Goal: Task Accomplishment & Management: Complete application form

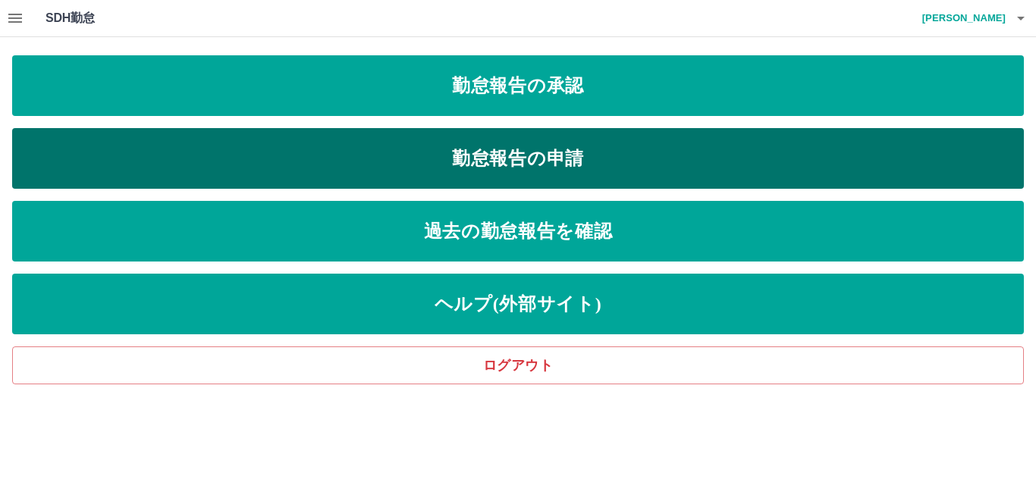
click at [500, 175] on link "勤怠報告の申請" at bounding box center [517, 158] width 1011 height 61
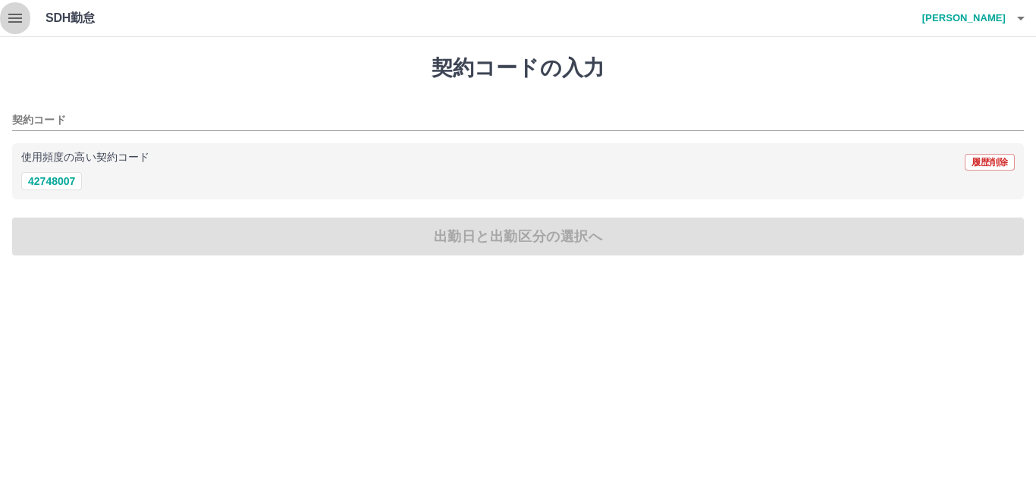
click at [16, 18] on icon "button" at bounding box center [15, 18] width 14 height 9
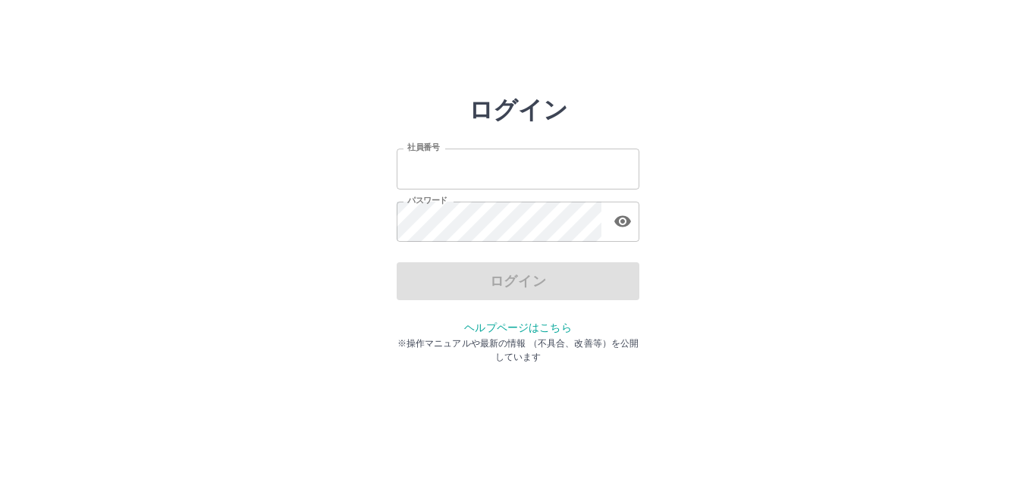
type input "*******"
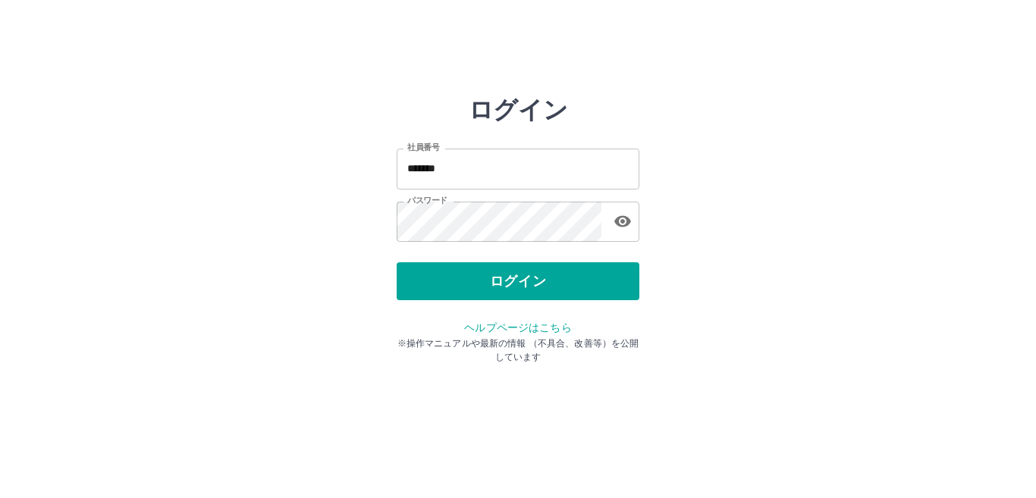
click at [486, 287] on div "ログイン" at bounding box center [517, 281] width 243 height 38
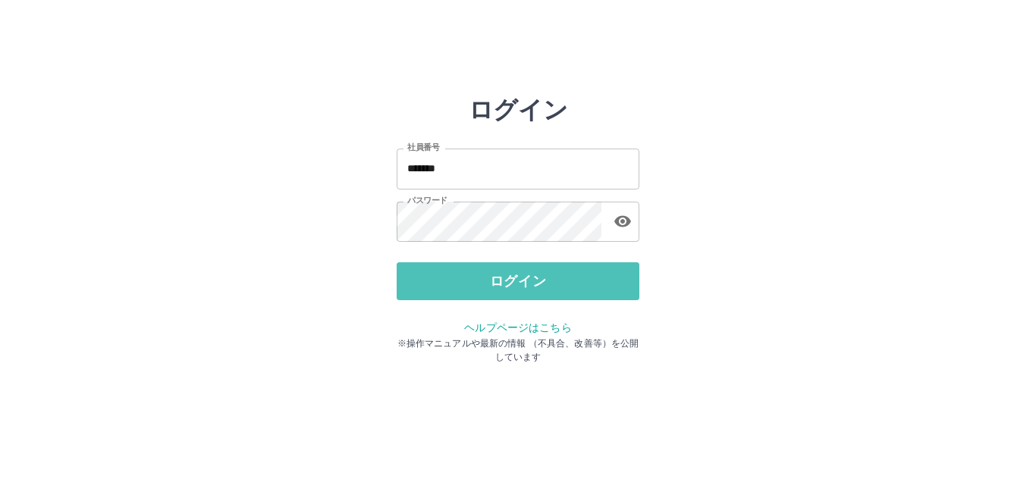
click at [486, 287] on button "ログイン" at bounding box center [517, 281] width 243 height 38
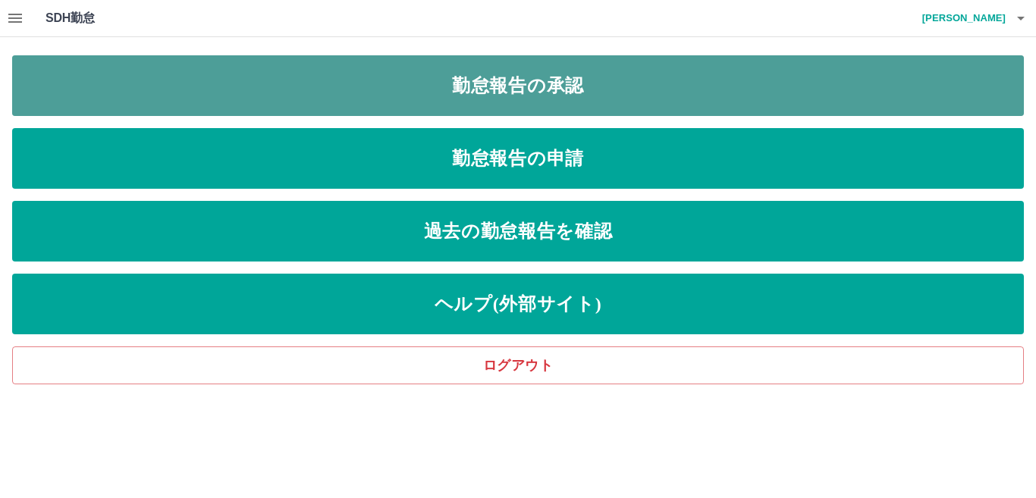
click at [518, 107] on link "勤怠報告の承認" at bounding box center [517, 85] width 1011 height 61
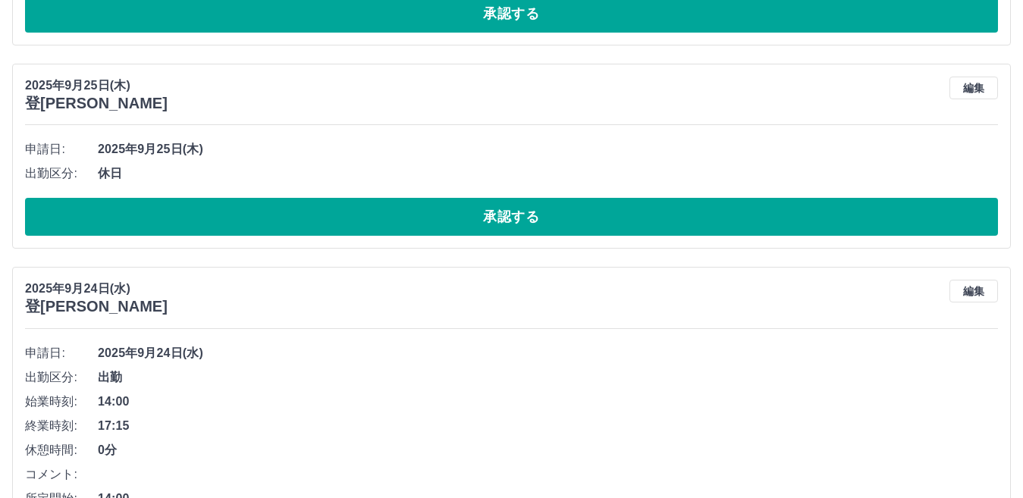
scroll to position [379, 0]
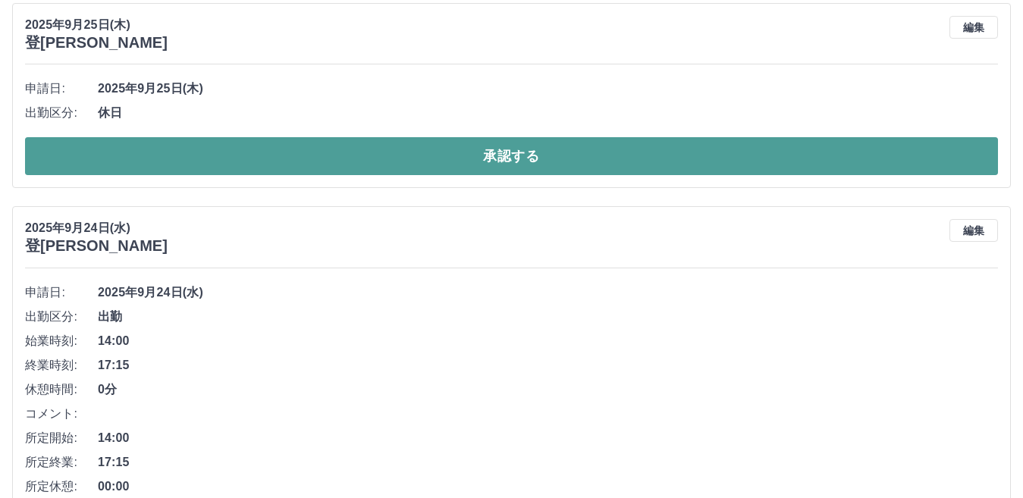
click at [450, 171] on button "承認する" at bounding box center [511, 156] width 973 height 38
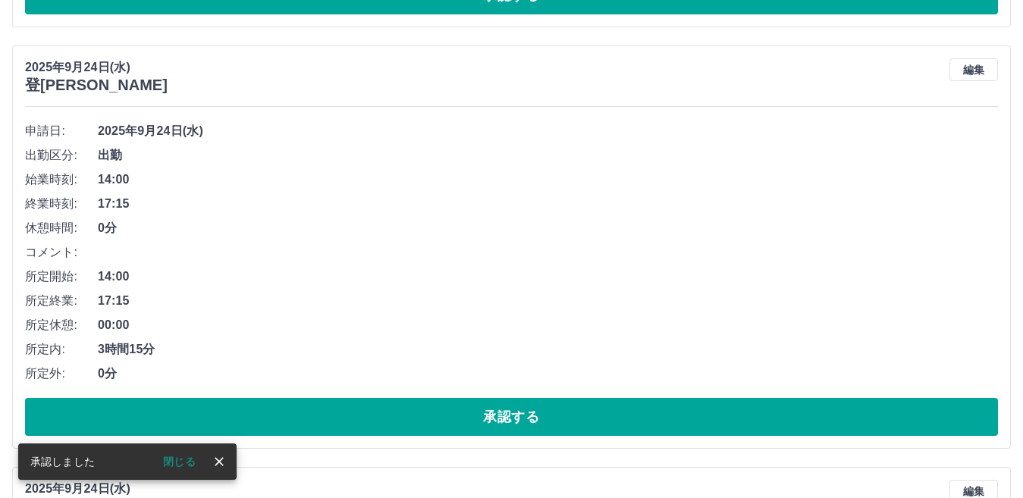
scroll to position [327, 0]
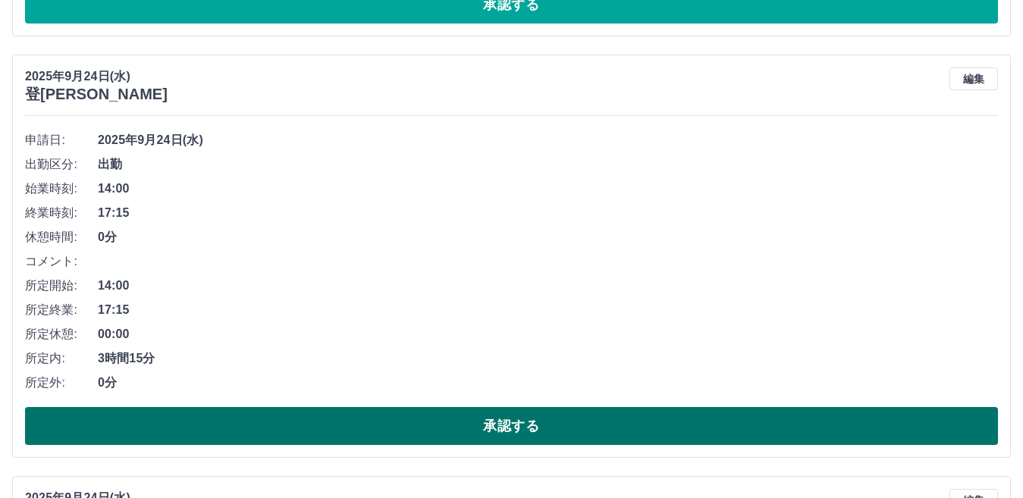
click at [440, 440] on button "承認する" at bounding box center [511, 426] width 973 height 38
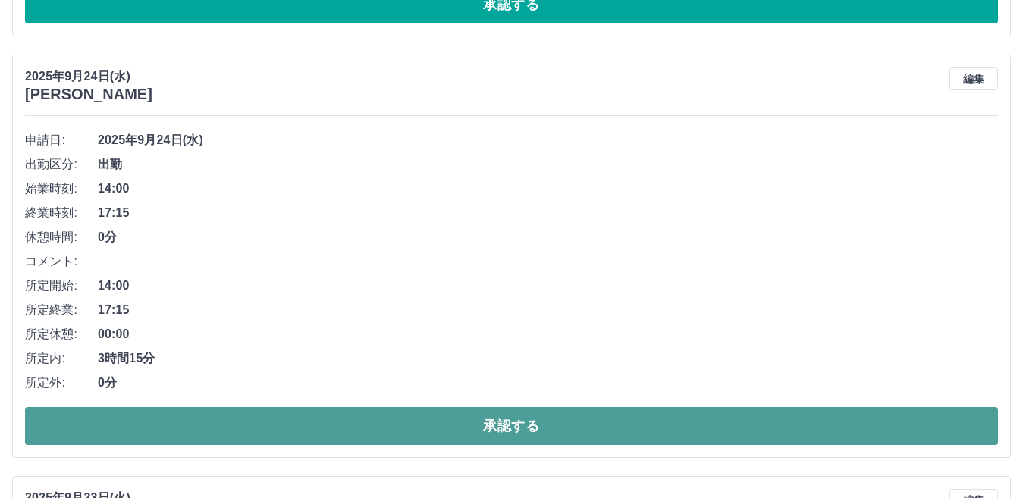
click at [434, 441] on button "承認する" at bounding box center [511, 426] width 973 height 38
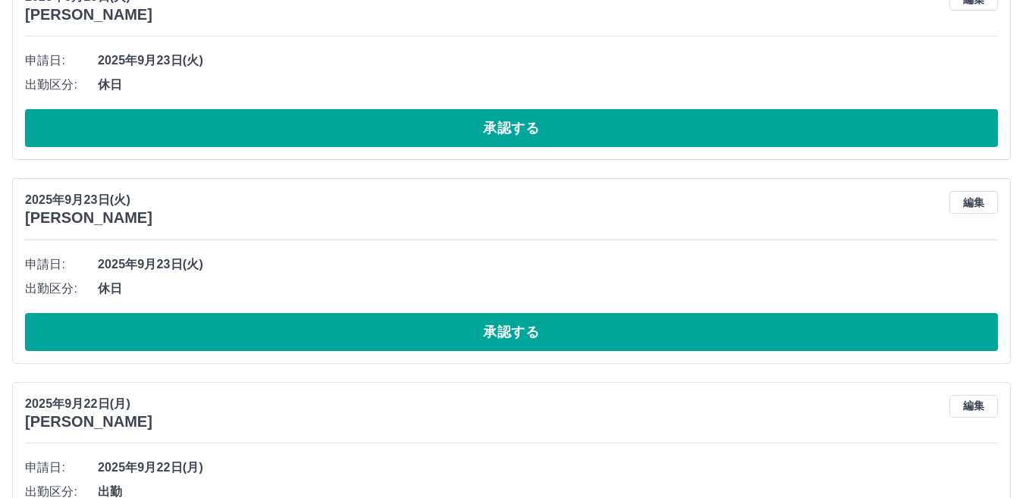
scroll to position [479, 0]
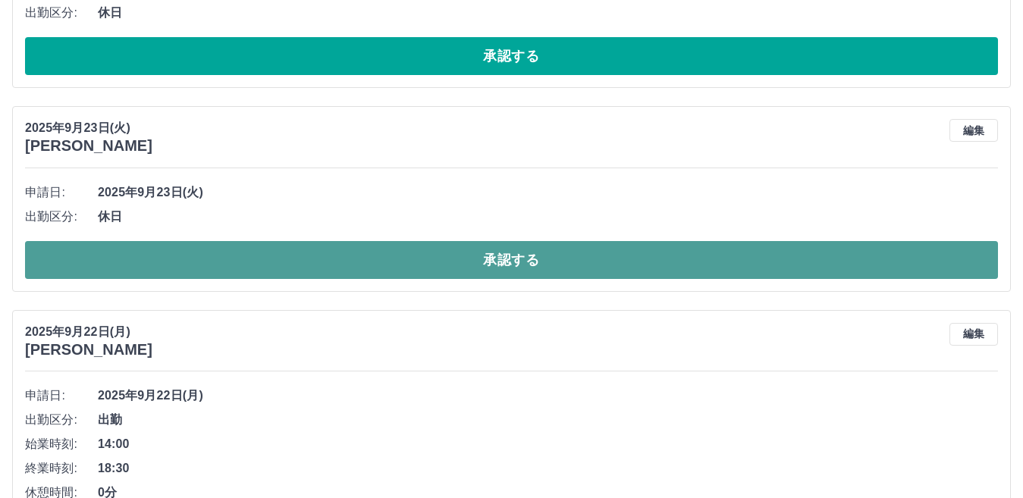
click at [368, 268] on button "承認する" at bounding box center [511, 260] width 973 height 38
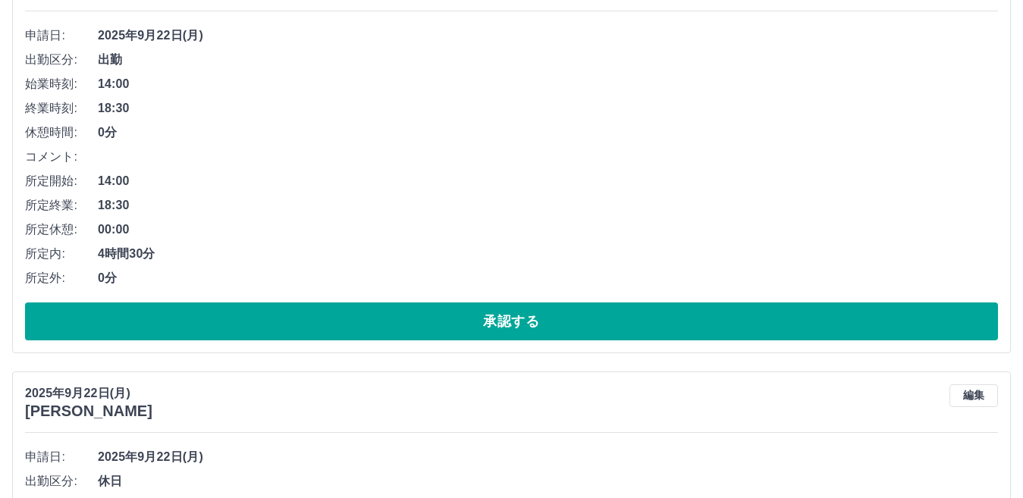
scroll to position [707, 0]
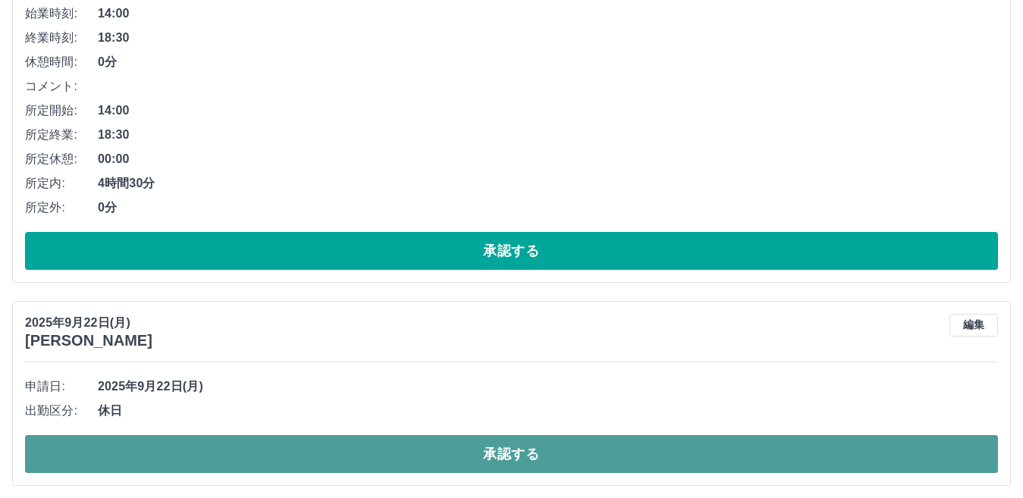
click at [157, 462] on button "承認する" at bounding box center [511, 454] width 973 height 38
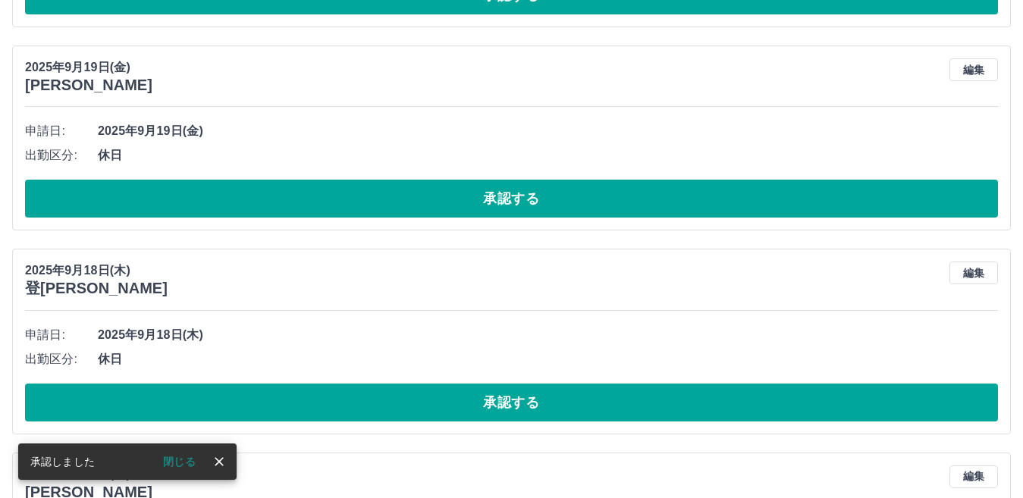
scroll to position [1161, 0]
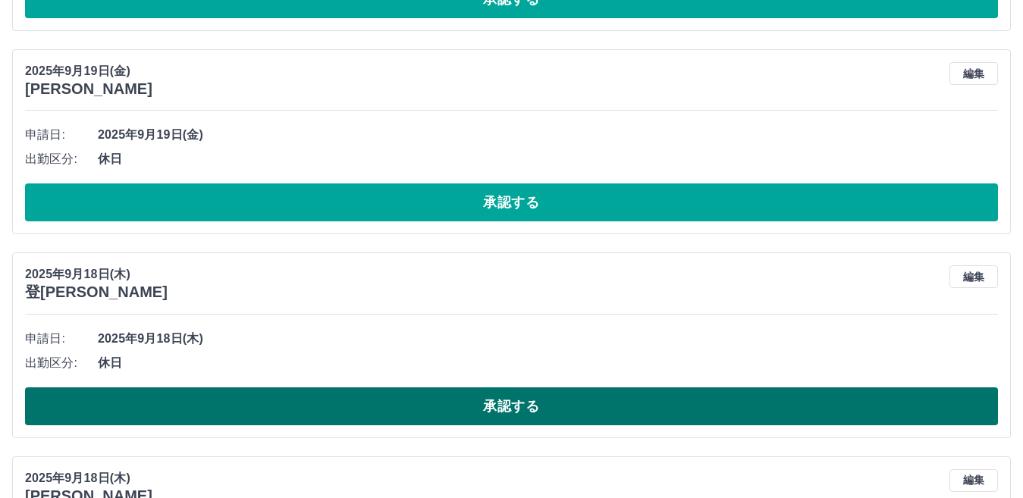
click at [335, 411] on button "承認する" at bounding box center [511, 406] width 973 height 38
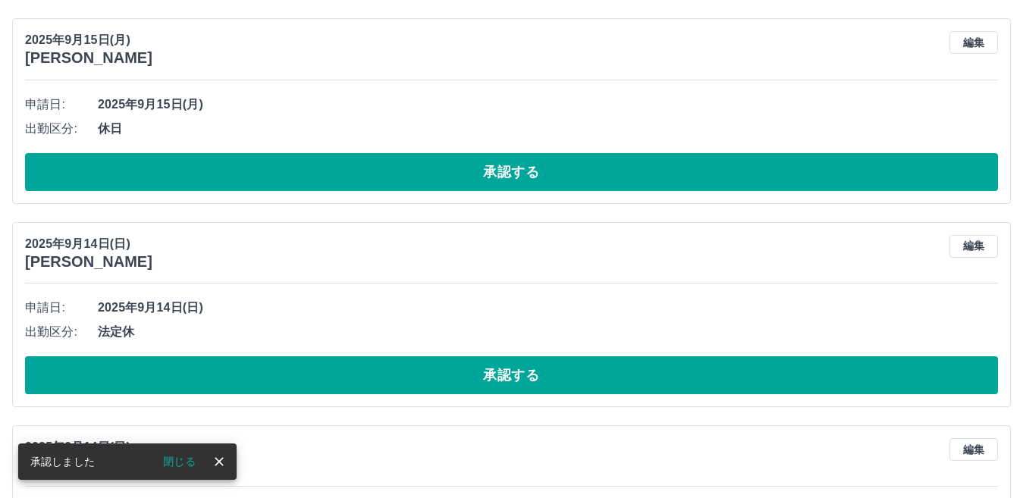
scroll to position [2677, 0]
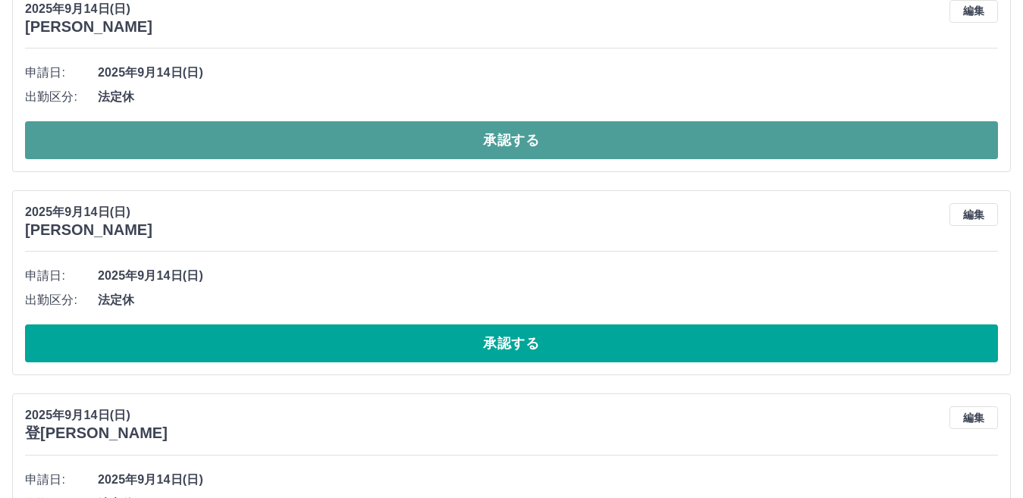
click at [373, 143] on button "承認する" at bounding box center [511, 140] width 973 height 38
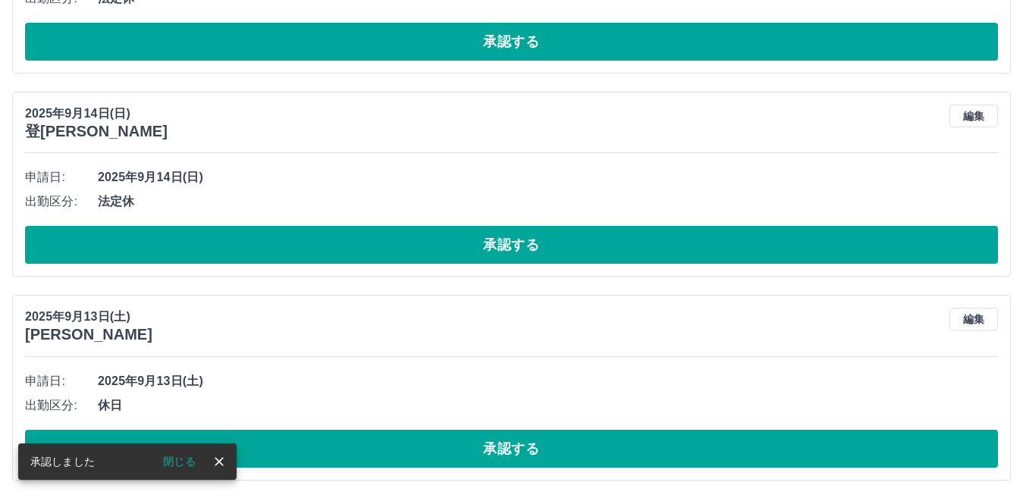
scroll to position [2778, 0]
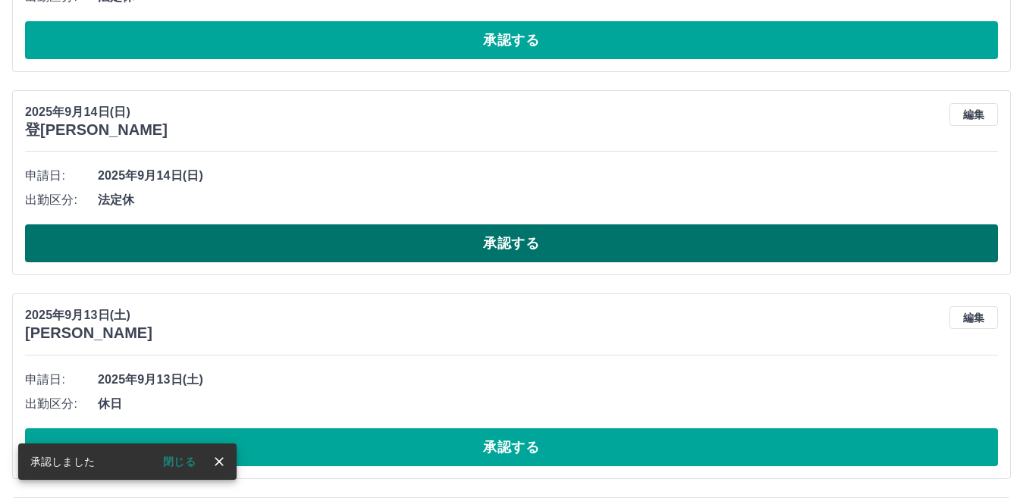
click at [413, 252] on button "承認する" at bounding box center [511, 243] width 973 height 38
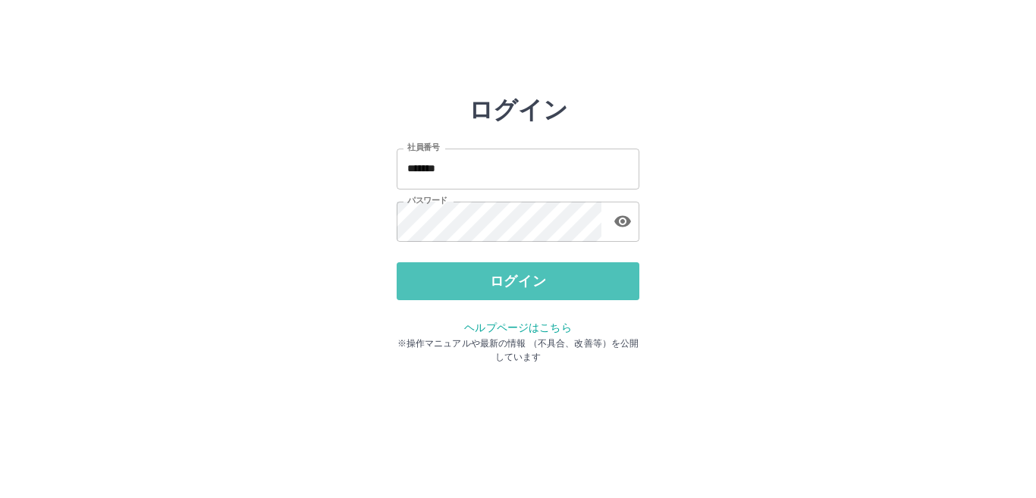
click at [501, 285] on button "ログイン" at bounding box center [517, 281] width 243 height 38
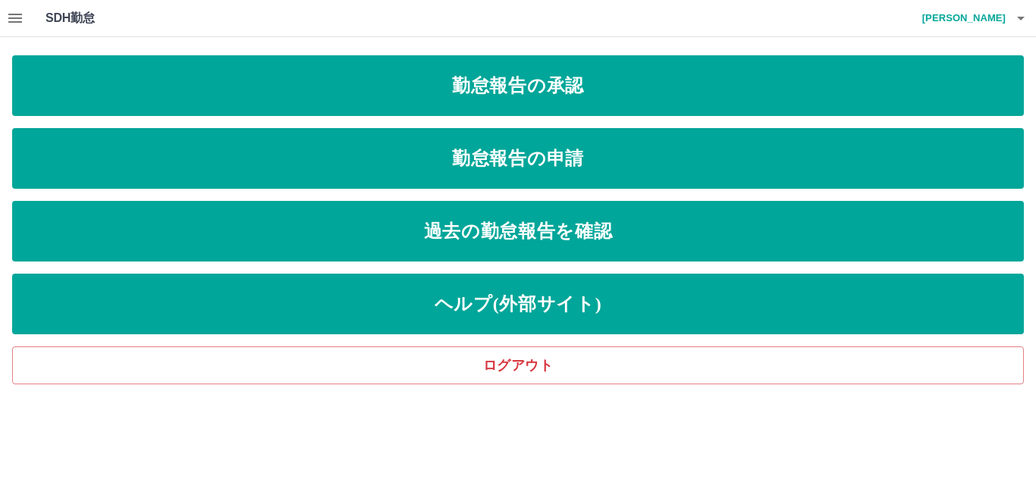
click at [17, 21] on icon "button" at bounding box center [15, 18] width 14 height 9
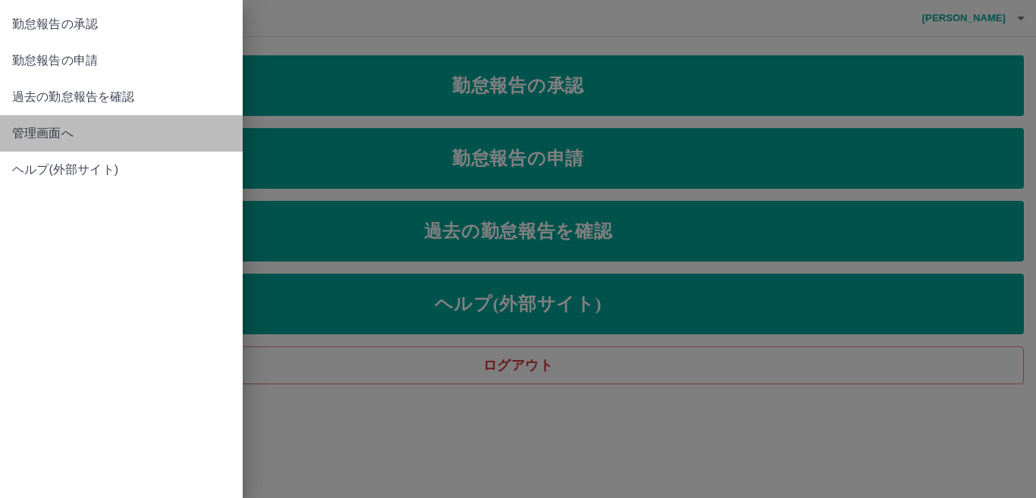
click at [36, 130] on span "管理画面へ" at bounding box center [121, 133] width 218 height 18
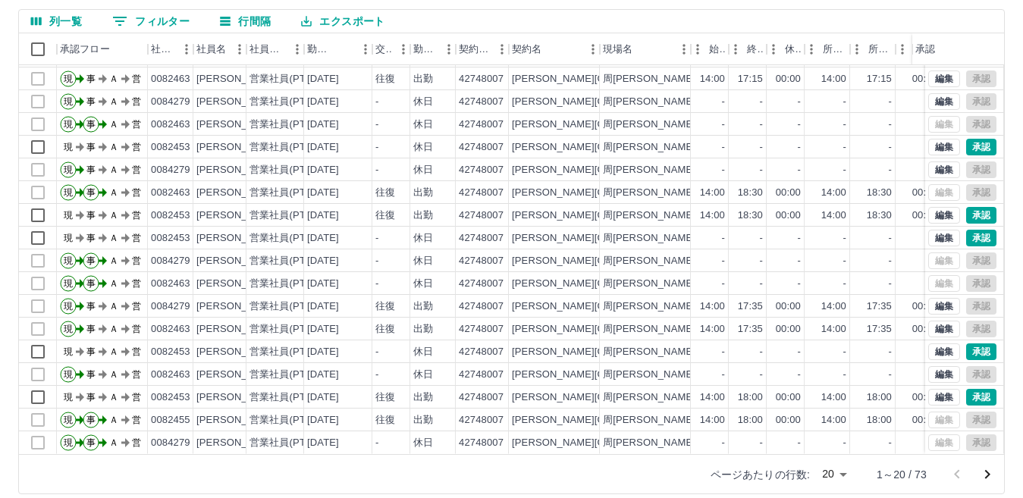
scroll to position [143, 0]
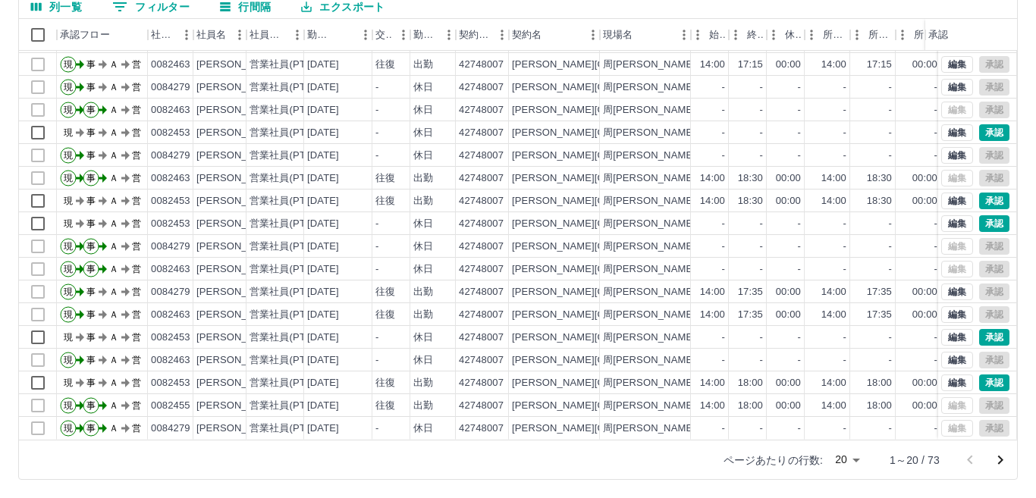
click at [841, 458] on body "SDH勤怠 村上　純子 勤務実績承認 前月 2025年09月 次月 今月 月選択 承認モード 削除モード 一括承認 列一覧 0 フィルター 行間隔 エクスポー…" at bounding box center [518, 177] width 1036 height 641
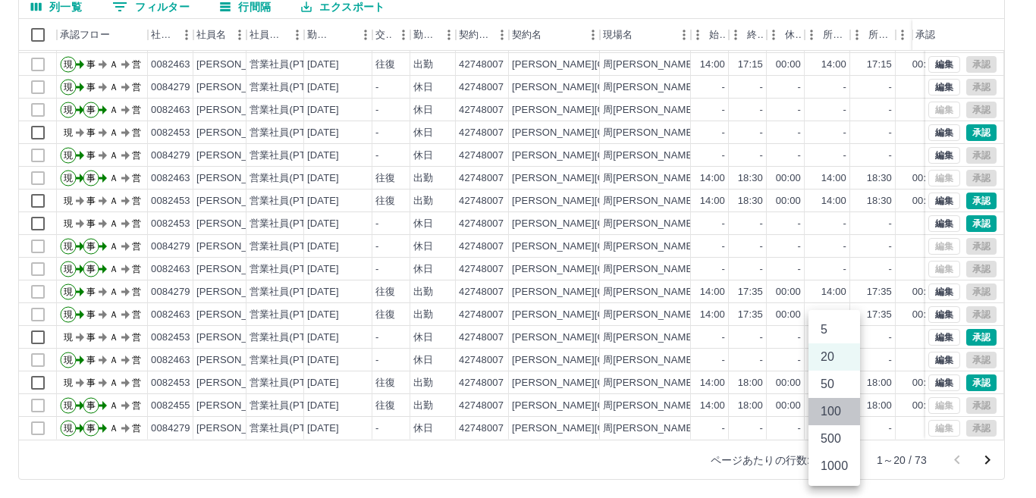
click at [837, 411] on li "100" at bounding box center [834, 411] width 52 height 27
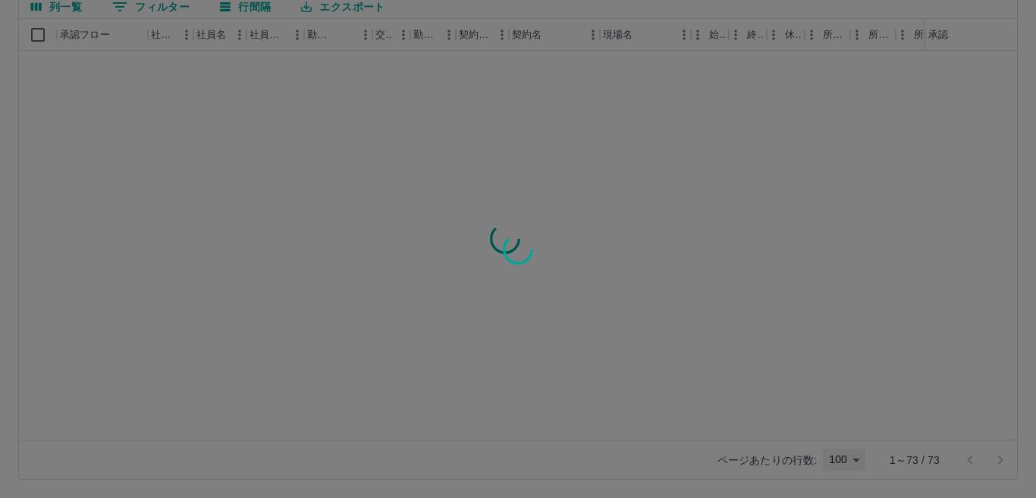
type input "***"
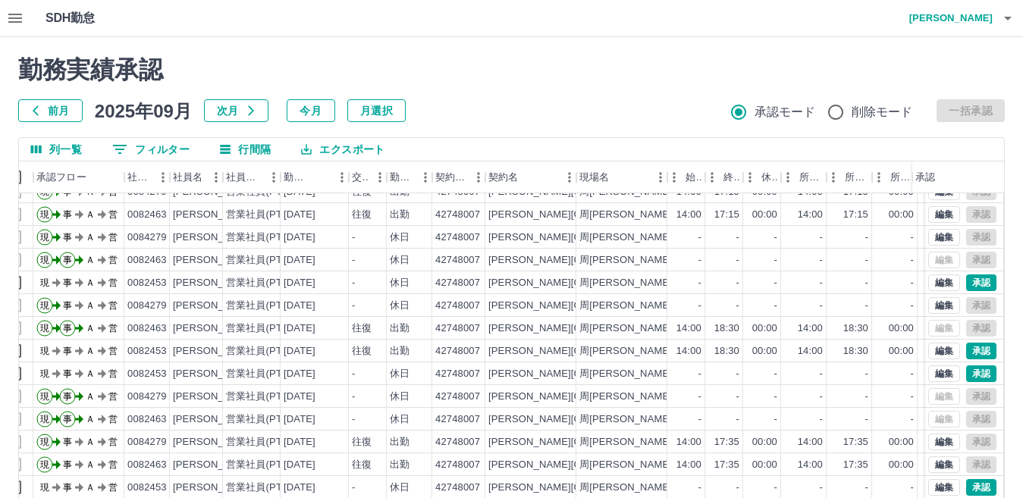
scroll to position [76, 24]
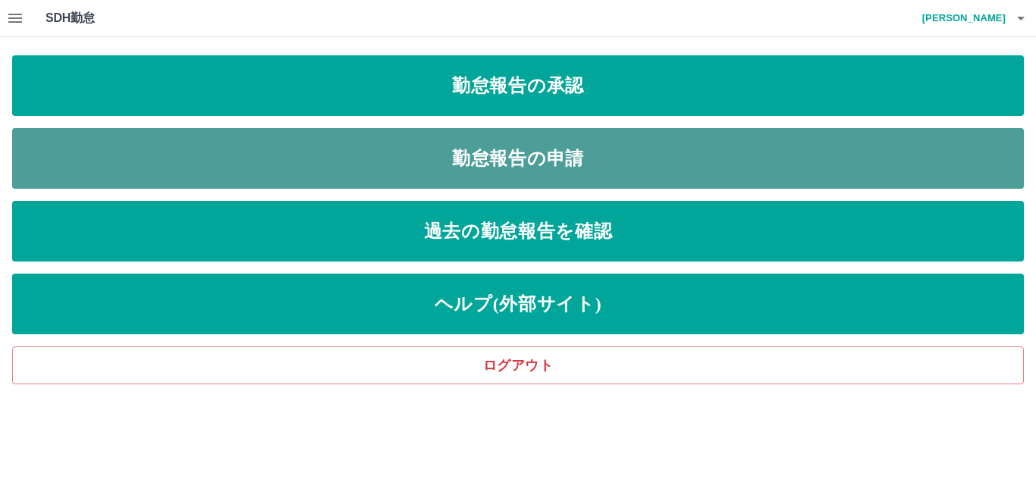
click at [467, 173] on link "勤怠報告の申請" at bounding box center [517, 158] width 1011 height 61
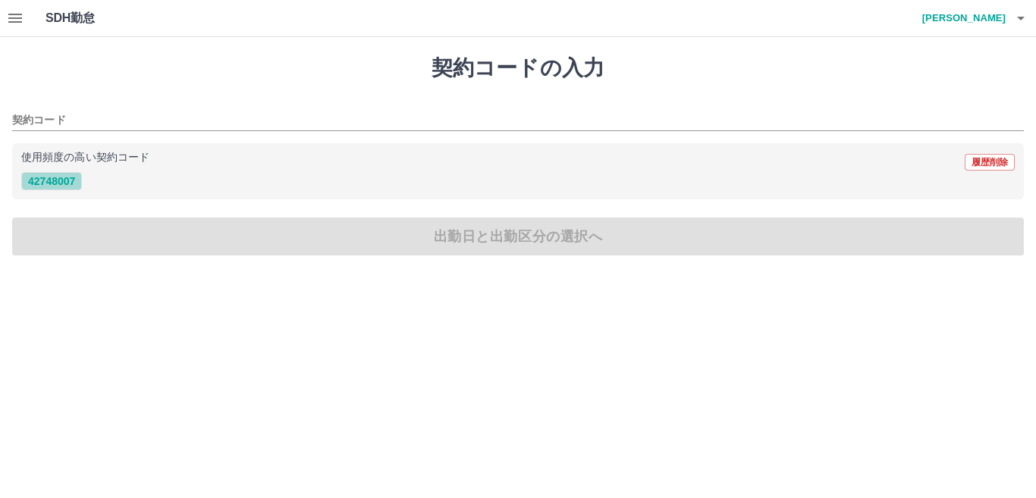
click at [53, 178] on button "42748007" at bounding box center [51, 181] width 61 height 18
type input "********"
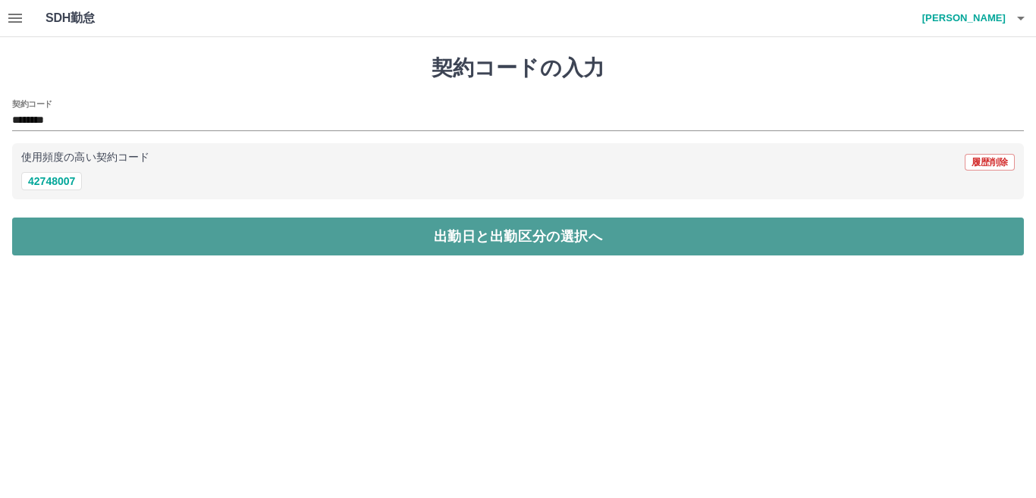
click at [276, 247] on button "出勤日と出勤区分の選択へ" at bounding box center [517, 237] width 1011 height 38
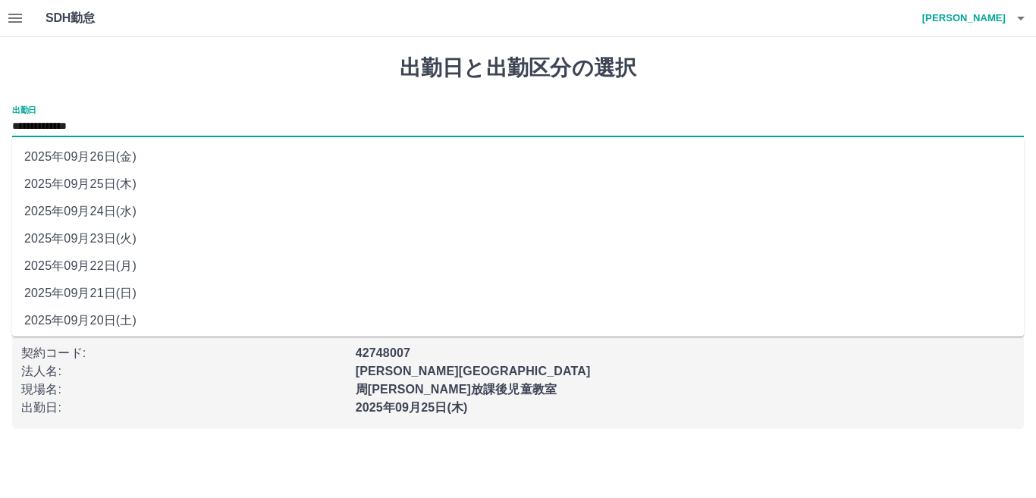
click at [89, 126] on input "**********" at bounding box center [517, 127] width 1011 height 19
click at [121, 206] on li "2025年09月24日(水)" at bounding box center [517, 211] width 1011 height 27
type input "**********"
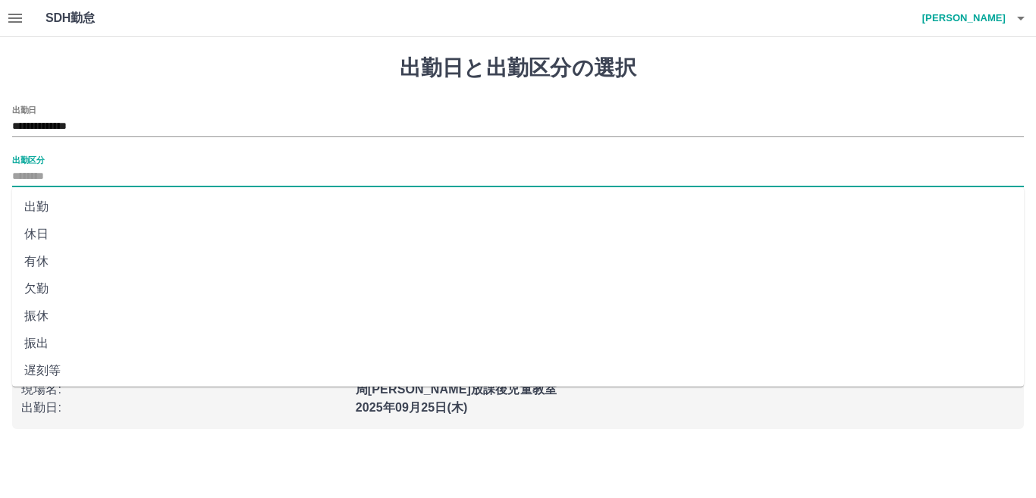
click at [42, 177] on input "出勤区分" at bounding box center [517, 177] width 1011 height 19
click at [49, 265] on li "有休" at bounding box center [517, 261] width 1011 height 27
type input "**"
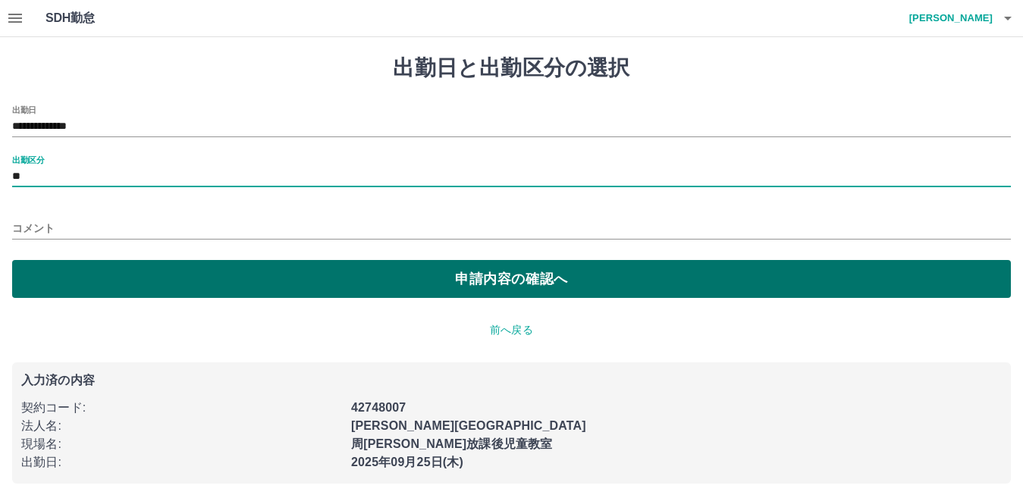
click at [480, 283] on button "申請内容の確認へ" at bounding box center [511, 279] width 998 height 38
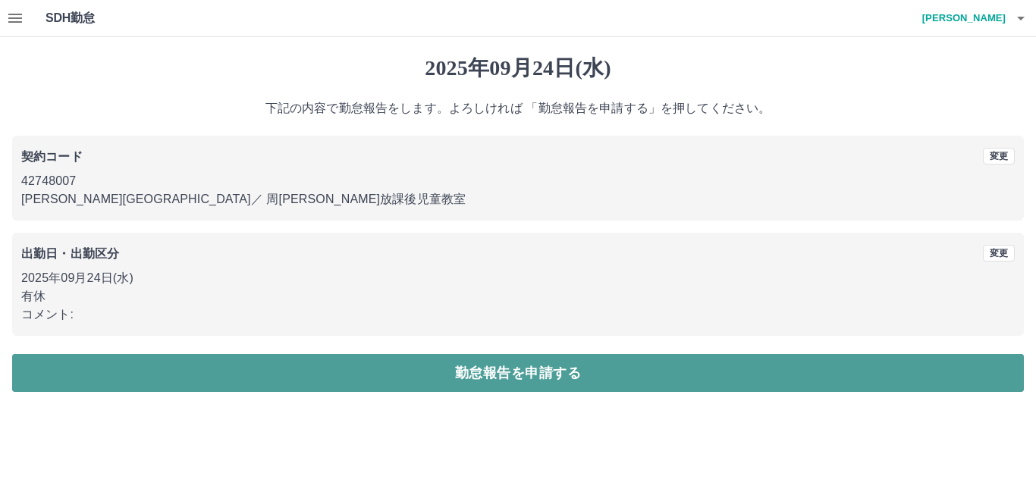
click at [420, 378] on button "勤怠報告を申請する" at bounding box center [517, 373] width 1011 height 38
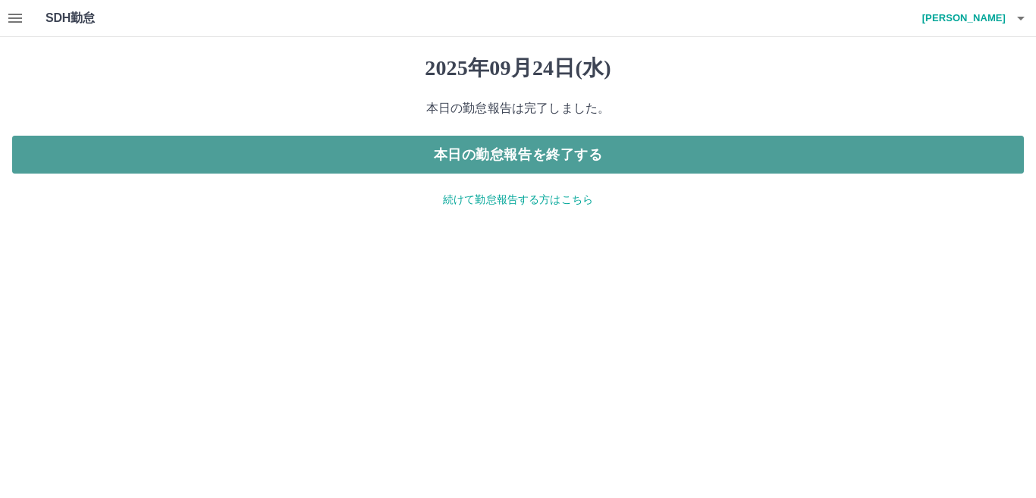
click at [450, 152] on button "本日の勤怠報告を終了する" at bounding box center [517, 155] width 1011 height 38
